Goal: Task Accomplishment & Management: Manage account settings

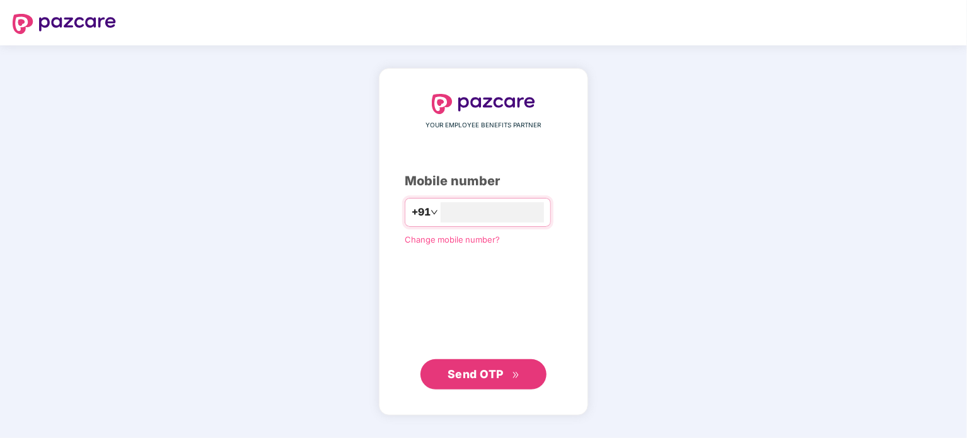
type input "**********"
click at [512, 386] on button "Send OTP" at bounding box center [483, 374] width 126 height 30
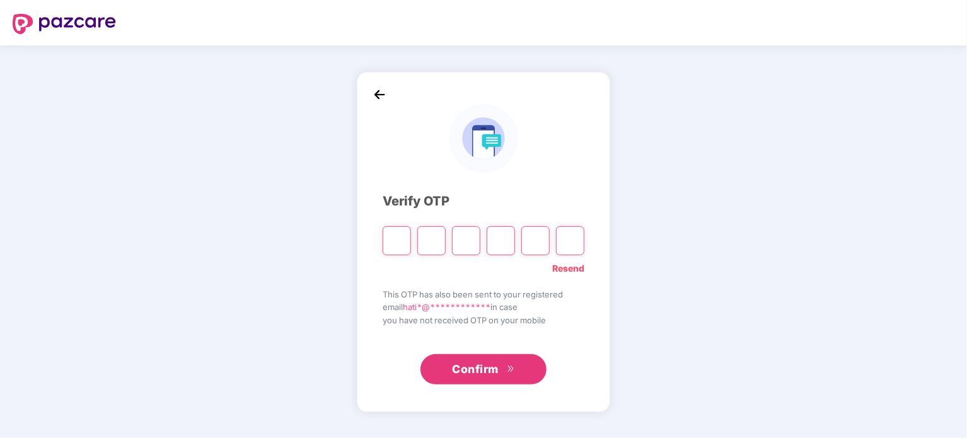
type input "*"
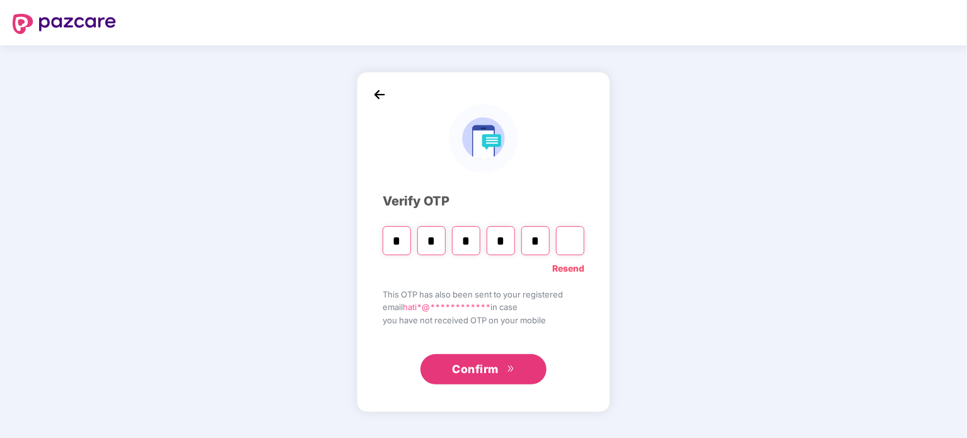
type input "*"
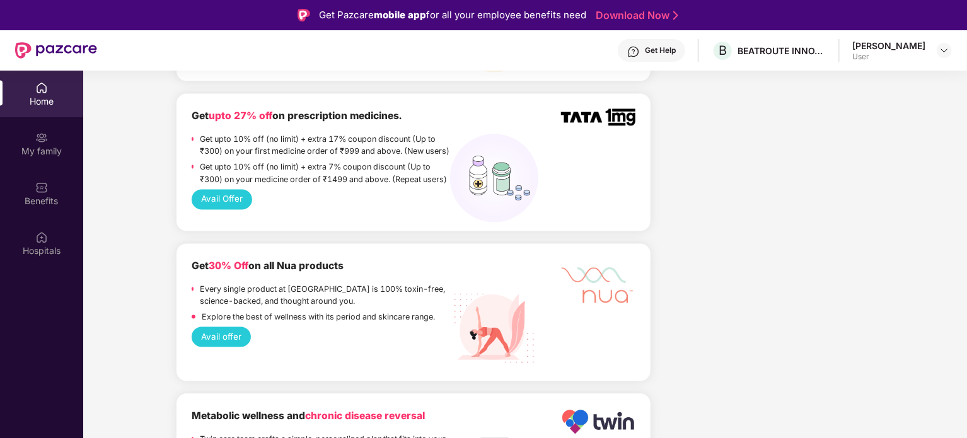
scroll to position [945, 0]
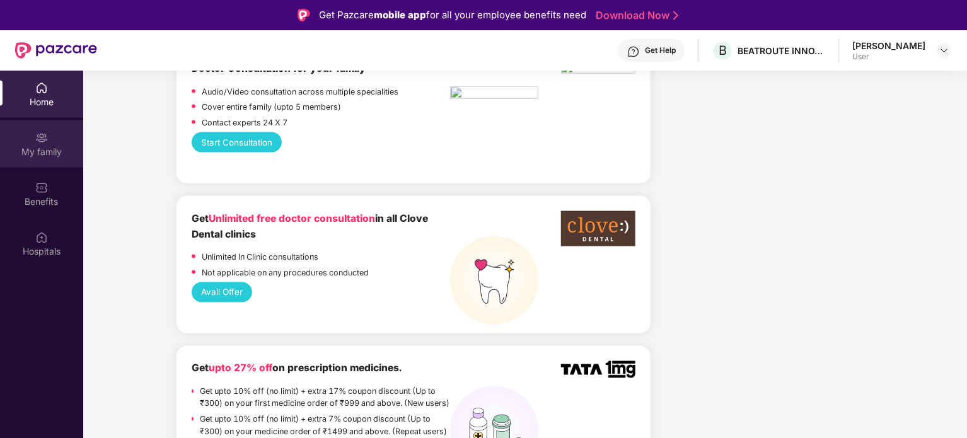
click at [21, 166] on div "My family" at bounding box center [41, 143] width 83 height 47
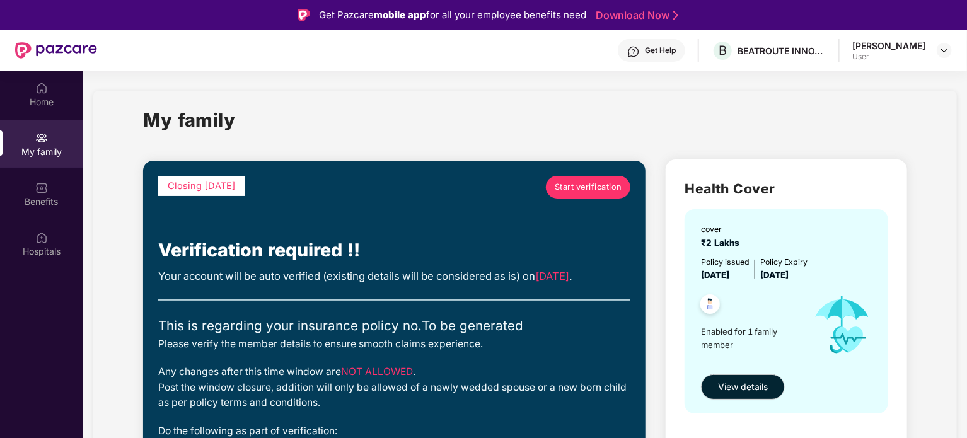
click at [617, 190] on span "Start verification" at bounding box center [587, 187] width 67 height 13
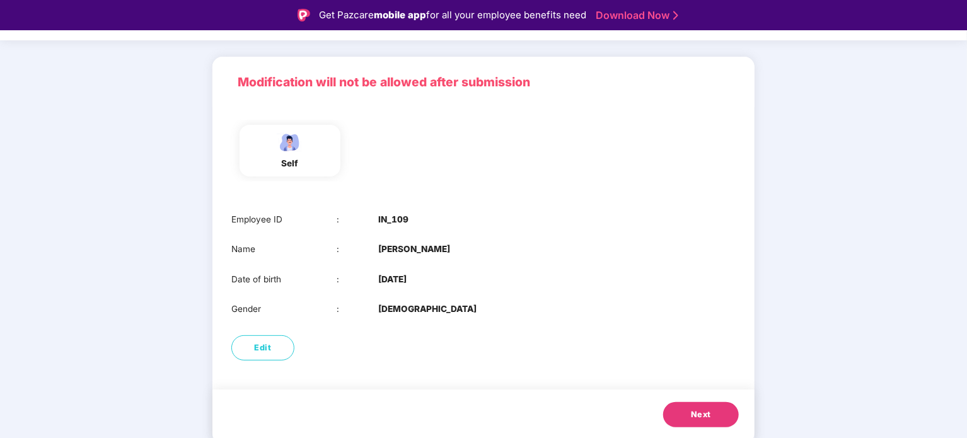
scroll to position [30, 0]
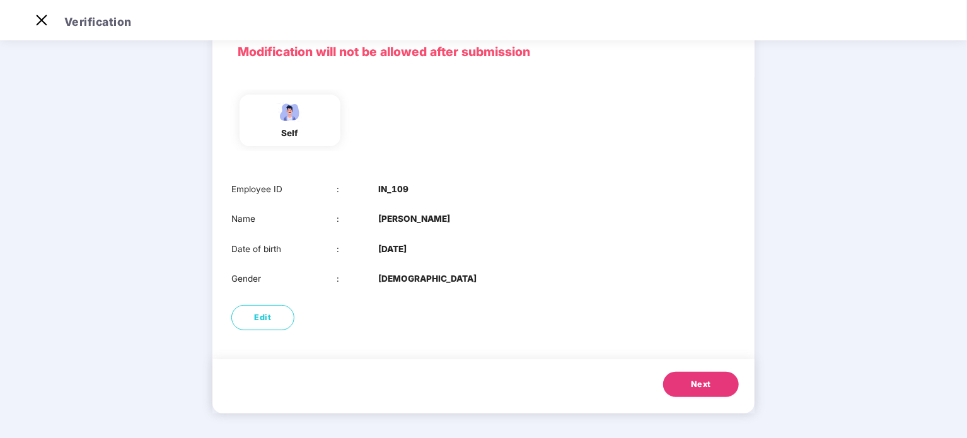
click at [325, 134] on div "self" at bounding box center [289, 121] width 101 height 52
click at [704, 372] on button "Next" at bounding box center [701, 384] width 76 height 25
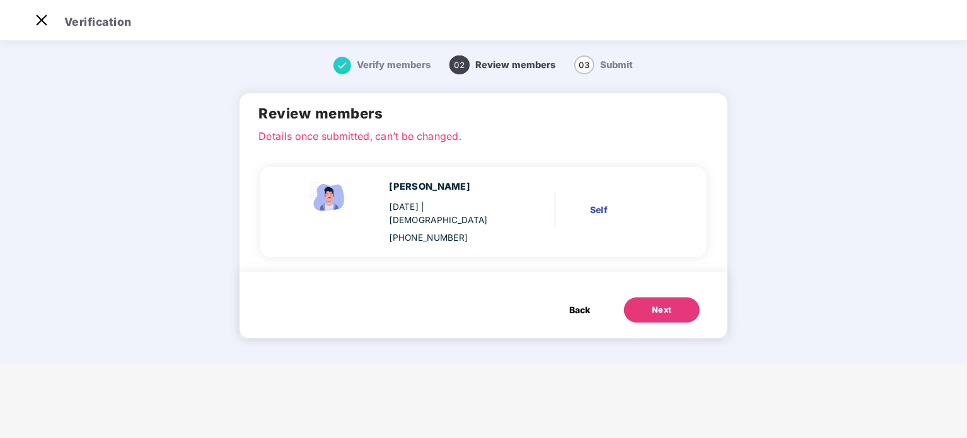
click at [578, 303] on span "Back" at bounding box center [579, 310] width 21 height 14
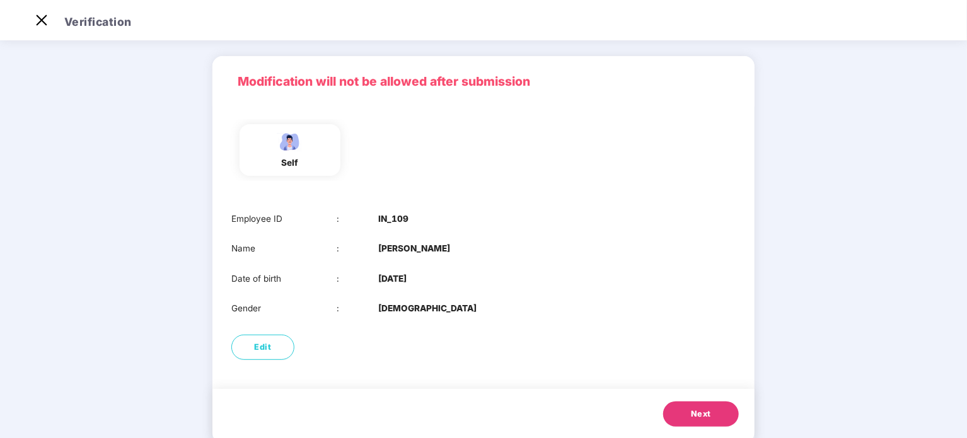
scroll to position [64, 0]
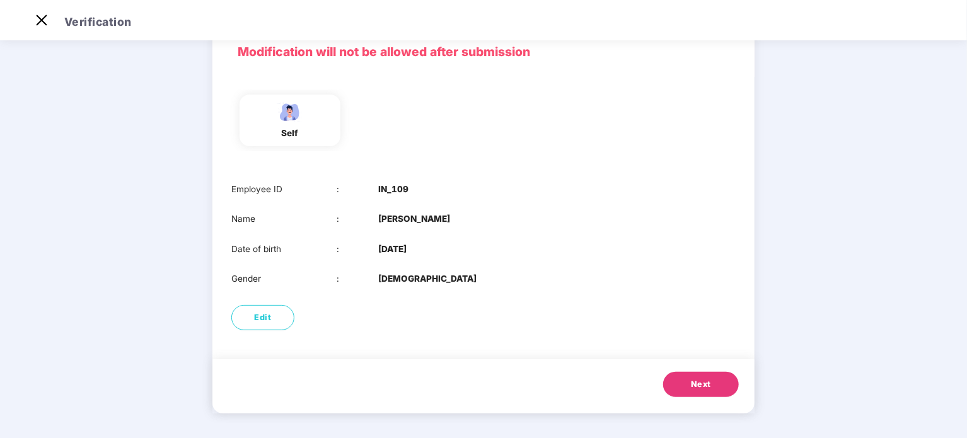
click at [703, 375] on button "Next" at bounding box center [701, 384] width 76 height 25
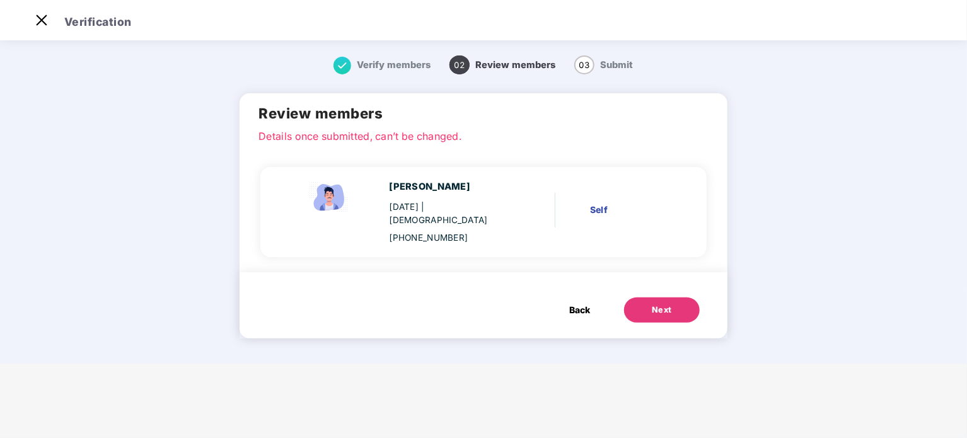
click at [663, 304] on div "Next" at bounding box center [661, 310] width 20 height 13
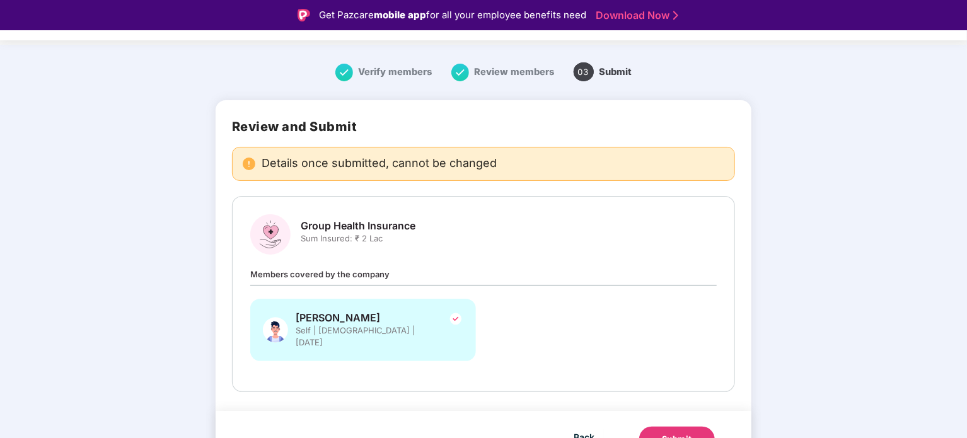
scroll to position [35, 0]
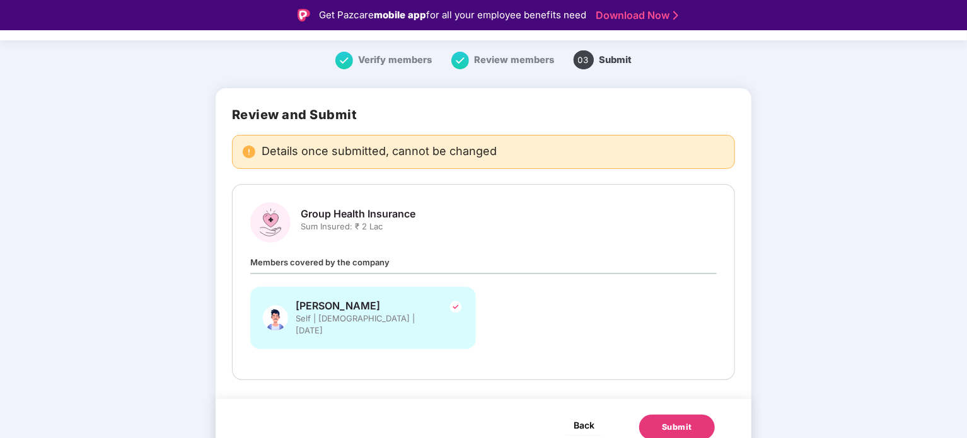
click at [583, 417] on span "Back" at bounding box center [583, 425] width 21 height 16
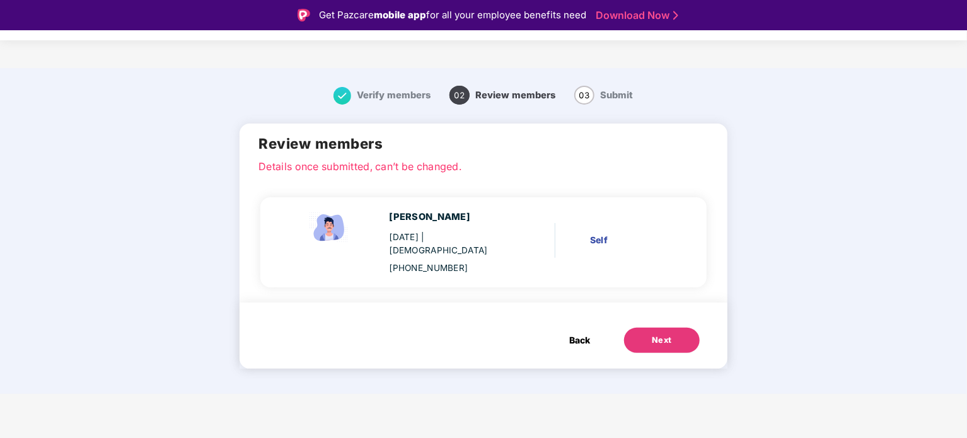
scroll to position [0, 0]
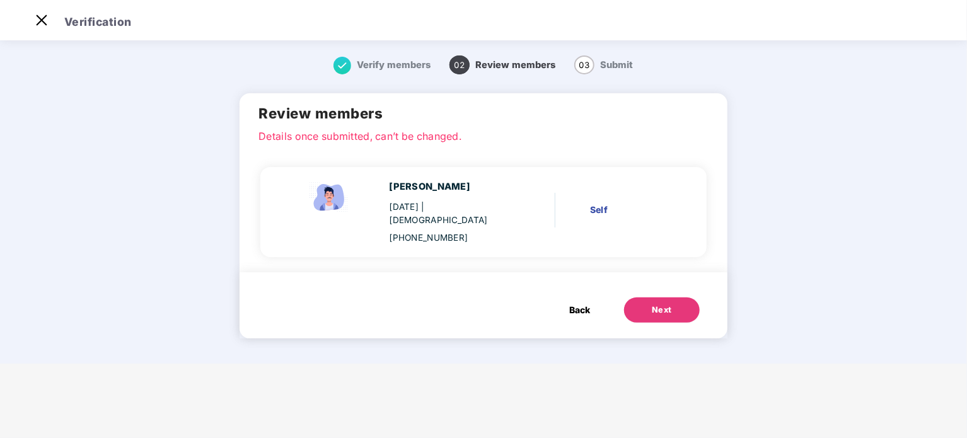
click at [585, 303] on span "Back" at bounding box center [579, 310] width 21 height 14
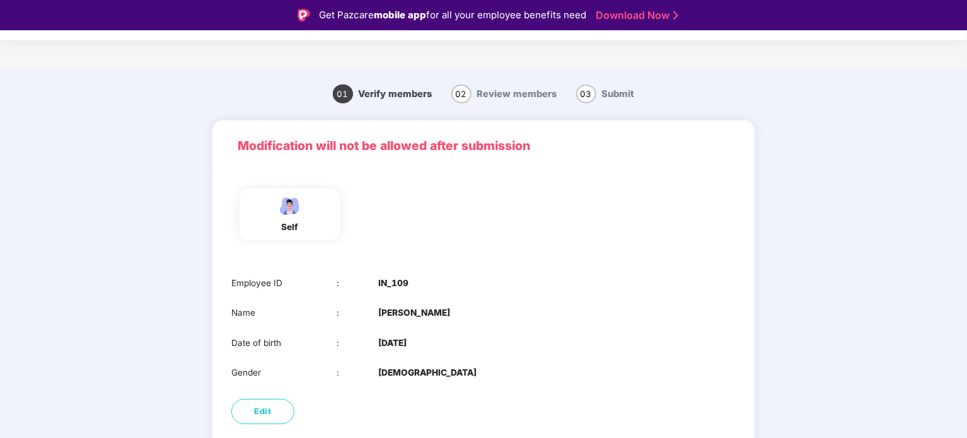
click at [396, 88] on span "Verify members" at bounding box center [396, 93] width 74 height 11
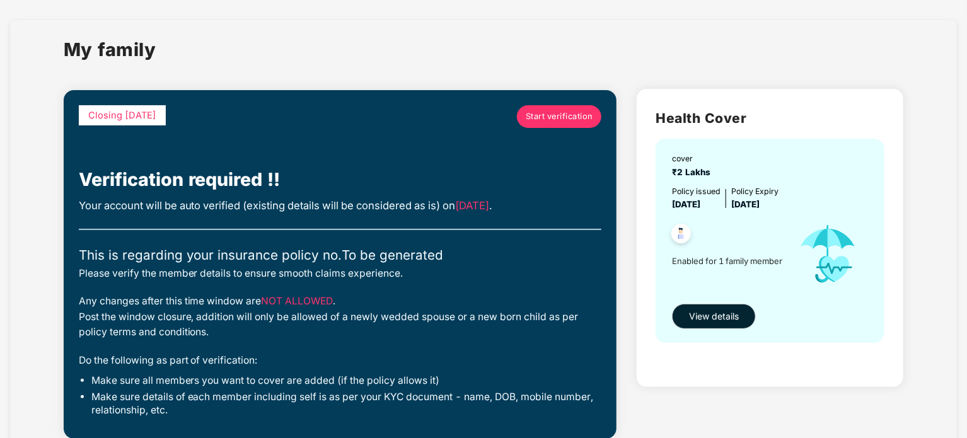
click at [713, 259] on span "Enabled for 1 family member" at bounding box center [730, 261] width 116 height 13
click at [670, 230] on img at bounding box center [680, 235] width 31 height 31
click at [723, 322] on span "View details" at bounding box center [714, 316] width 50 height 14
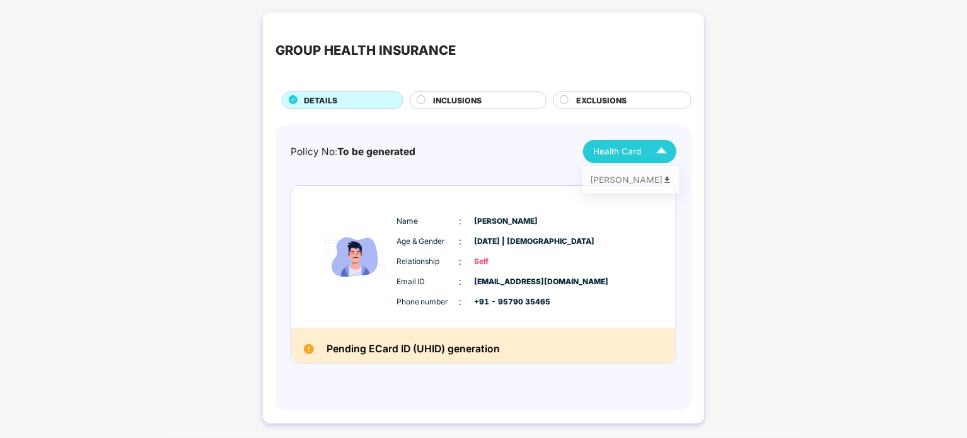
click at [630, 149] on span "Health Card" at bounding box center [617, 151] width 48 height 13
click at [479, 96] on span "INCLUSIONS" at bounding box center [457, 101] width 49 height 12
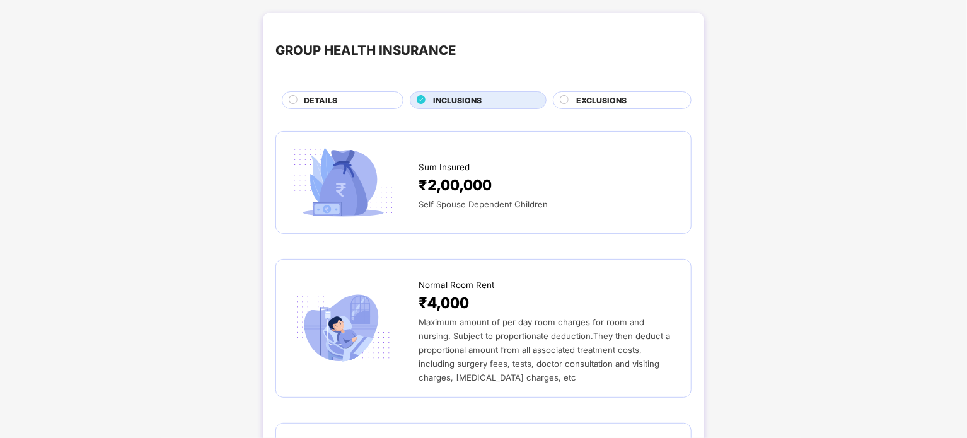
click at [617, 102] on span "EXCLUSIONS" at bounding box center [601, 101] width 50 height 12
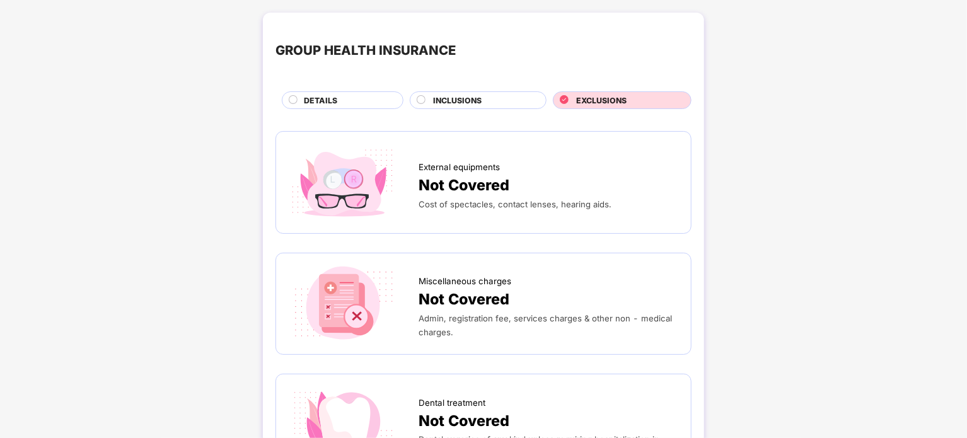
drag, startPoint x: 541, startPoint y: 84, endPoint x: 535, endPoint y: 91, distance: 8.5
click at [535, 91] on div "GROUP HEALTH INSURANCE DETAILS INCLUSIONS EXCLUSIONS" at bounding box center [483, 67] width 416 height 84
click at [528, 107] on div "INCLUSIONS" at bounding box center [483, 102] width 113 height 14
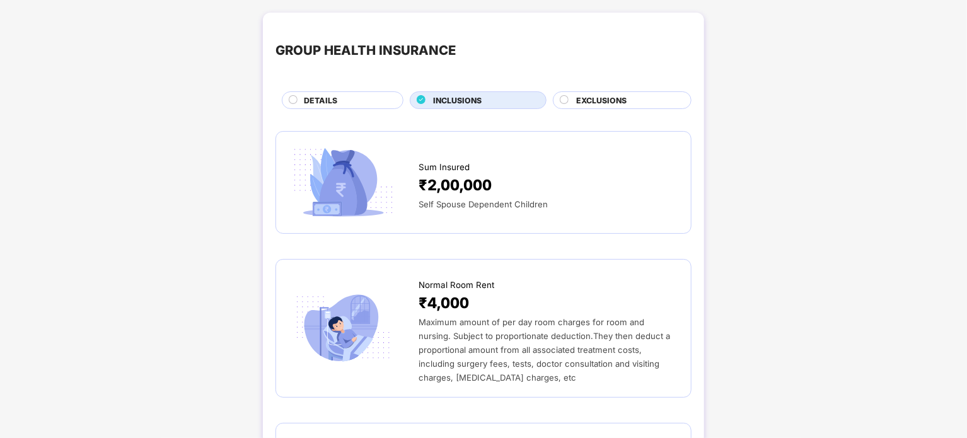
click at [376, 103] on div "DETAILS" at bounding box center [346, 102] width 99 height 14
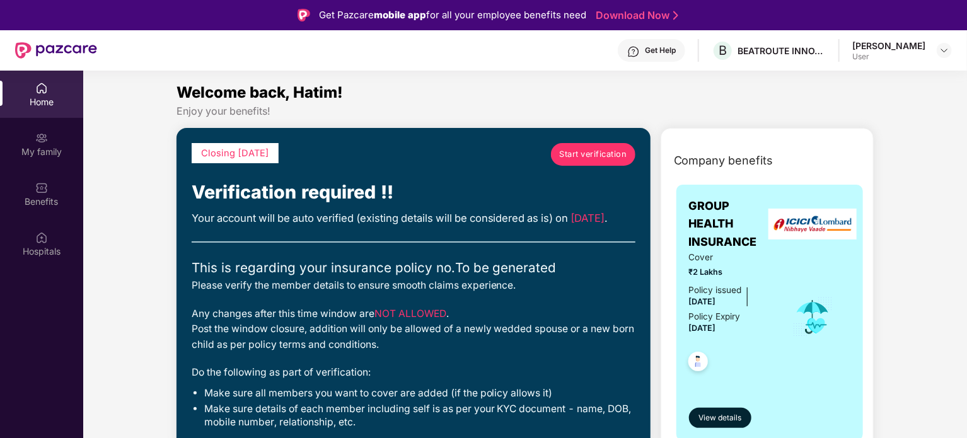
scroll to position [63, 0]
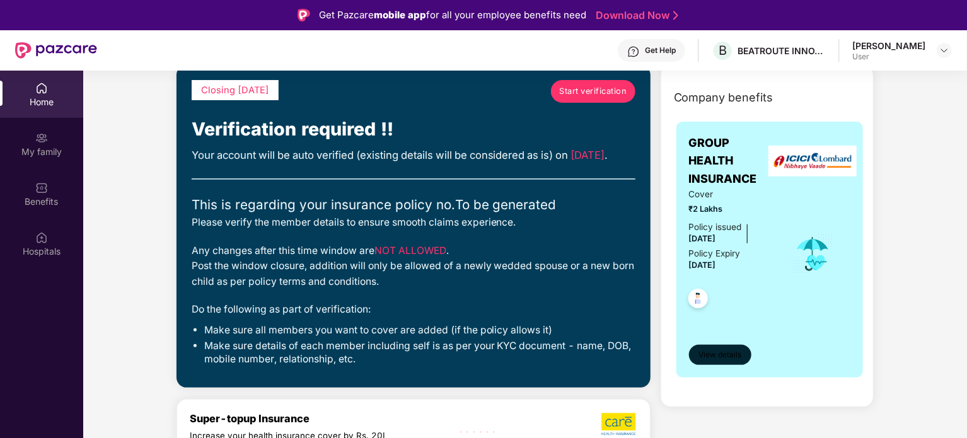
click at [733, 363] on button "View details" at bounding box center [720, 355] width 62 height 20
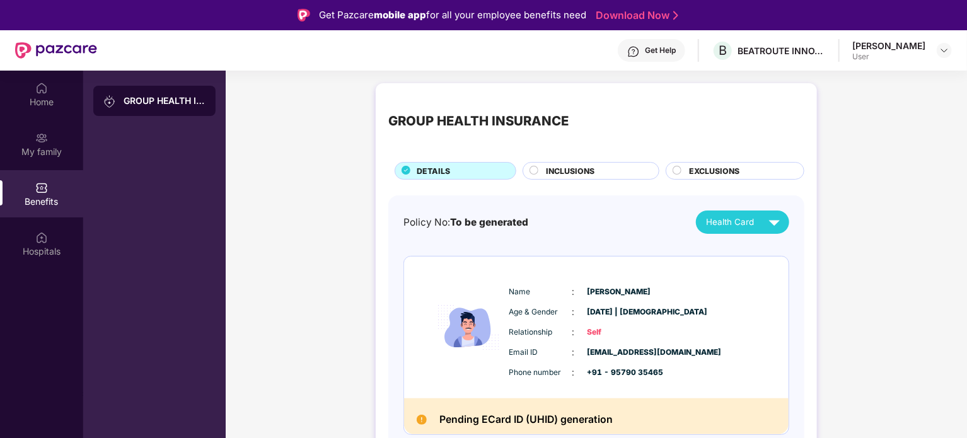
click at [144, 97] on div "GROUP HEALTH INSURANCE" at bounding box center [164, 101] width 82 height 13
click at [26, 141] on div "My family" at bounding box center [41, 143] width 83 height 47
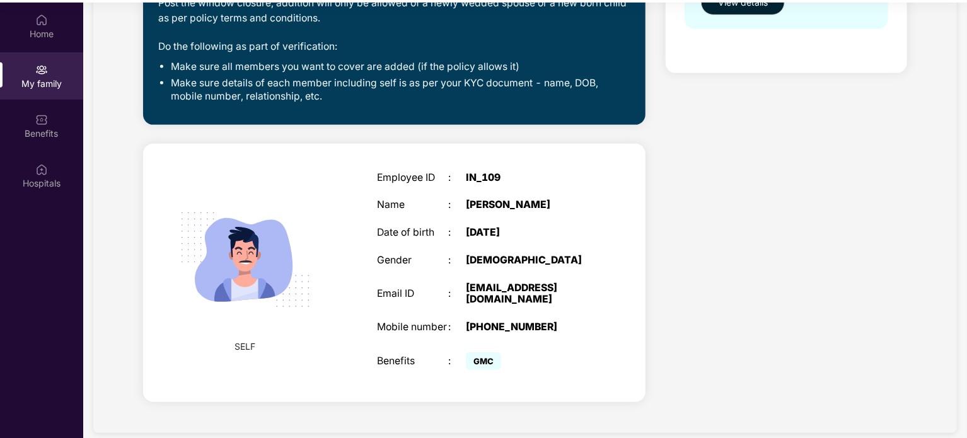
scroll to position [71, 0]
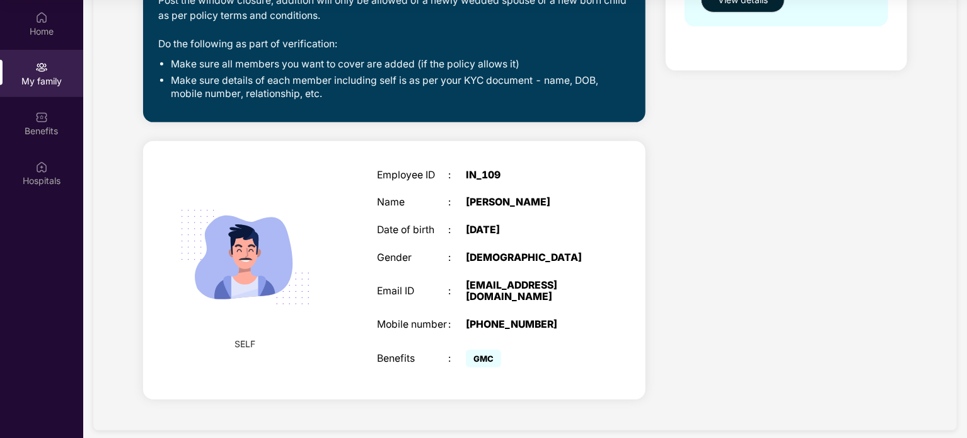
drag, startPoint x: 526, startPoint y: 23, endPoint x: 295, endPoint y: 55, distance: 232.7
click at [494, 350] on span "GMC" at bounding box center [483, 359] width 35 height 18
click at [492, 350] on span "GMC" at bounding box center [483, 359] width 35 height 18
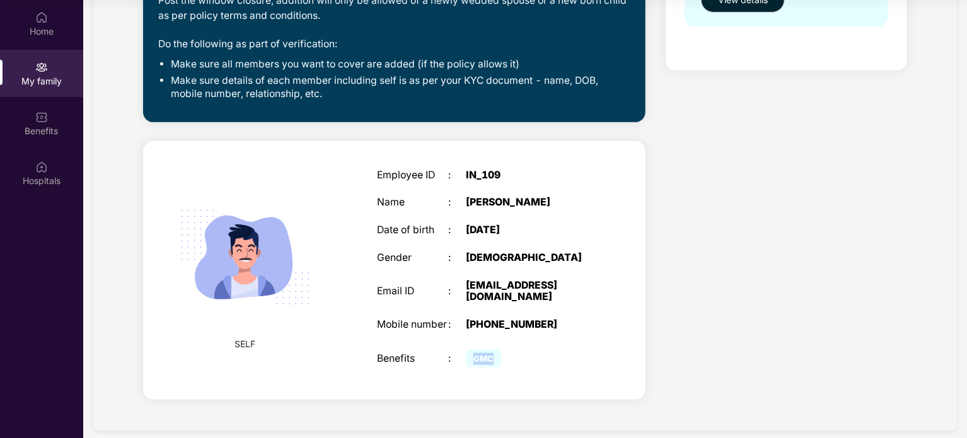
click at [492, 350] on span "GMC" at bounding box center [483, 359] width 35 height 18
click at [506, 347] on div "GMC" at bounding box center [528, 359] width 125 height 25
